Goal: Communication & Community: Connect with others

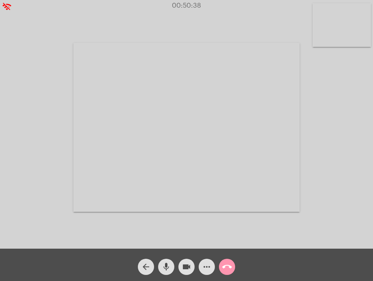
click at [227, 265] on mat-icon "call_end" at bounding box center [227, 267] width 10 height 10
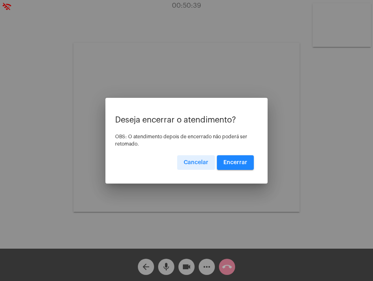
click at [235, 163] on span "Encerrar" at bounding box center [235, 163] width 24 height 6
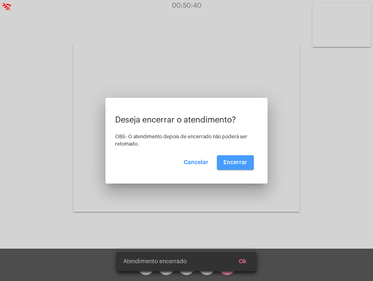
click at [235, 163] on video at bounding box center [186, 127] width 226 height 169
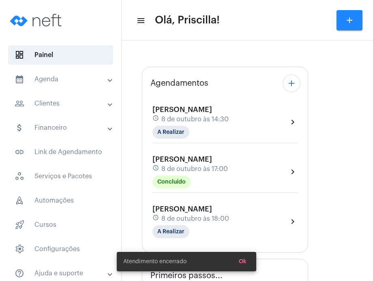
type input "[URL][DOMAIN_NAME][PERSON_NAME][PERSON_NAME]"
